Goal: Transaction & Acquisition: Purchase product/service

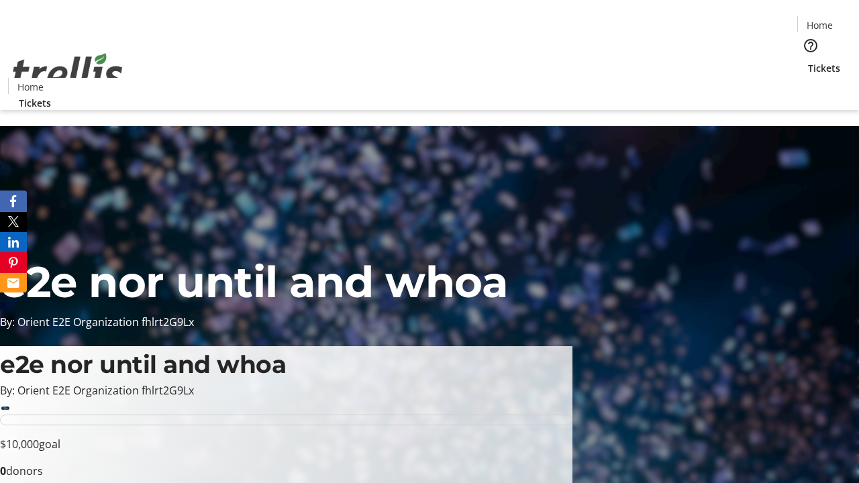
click at [808, 61] on span "Tickets" at bounding box center [824, 68] width 32 height 14
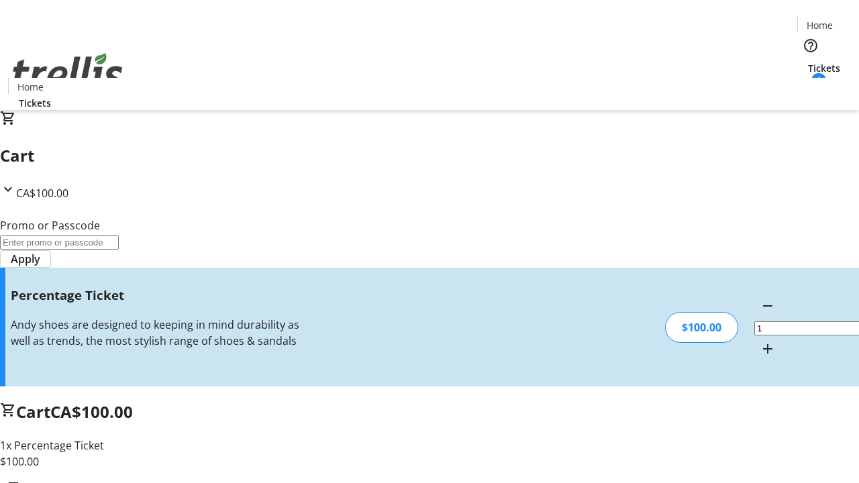
type input "BAR"
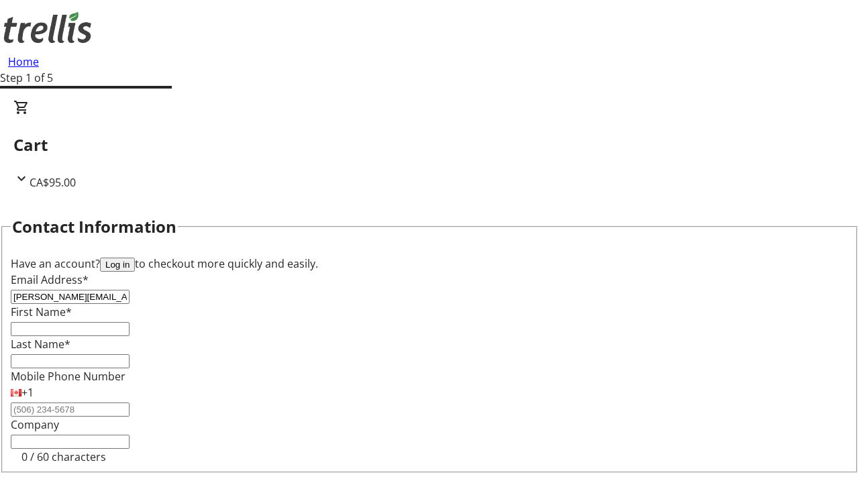
type input "[PERSON_NAME][EMAIL_ADDRESS][DOMAIN_NAME]"
type input "[PERSON_NAME]"
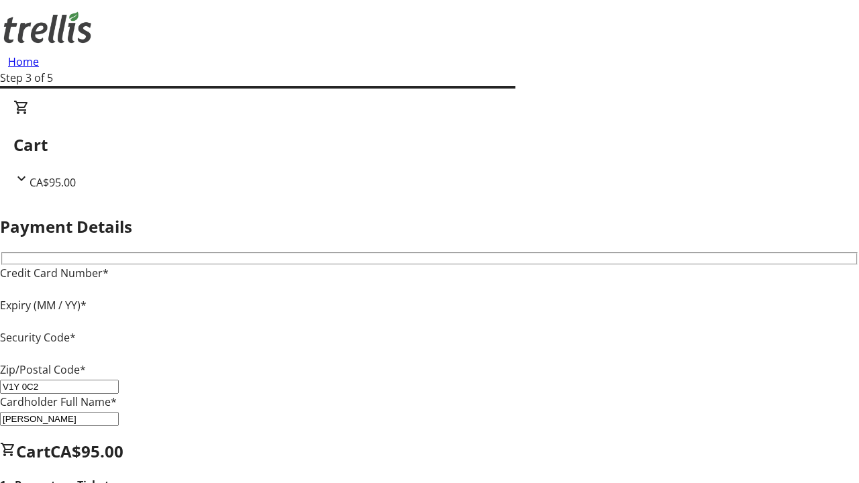
type input "V1Y 0C2"
